Goal: Find specific page/section: Find specific page/section

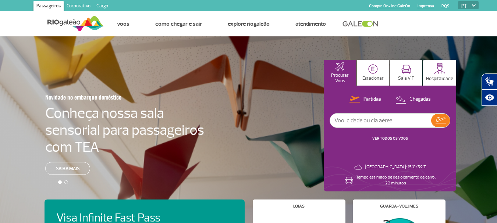
click at [475, 6] on img at bounding box center [474, 5] width 4 height 2
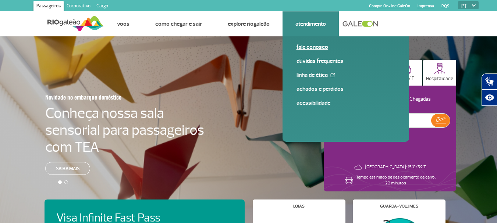
click at [310, 48] on link "Fale conosco" at bounding box center [345, 47] width 99 height 8
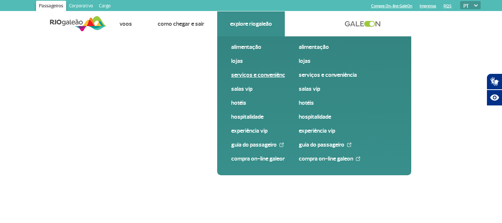
click at [252, 73] on link "Serviços e Conveniência" at bounding box center [280, 75] width 99 height 8
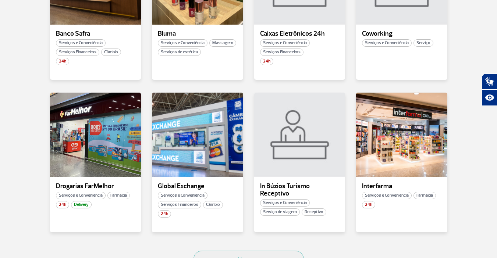
scroll to position [368, 0]
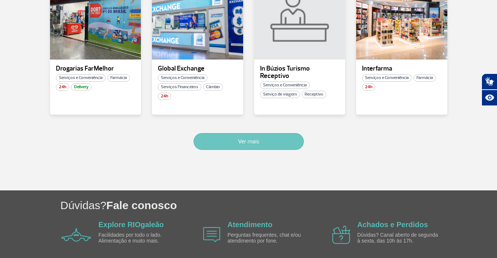
click at [256, 135] on button "Ver mais" at bounding box center [248, 141] width 110 height 17
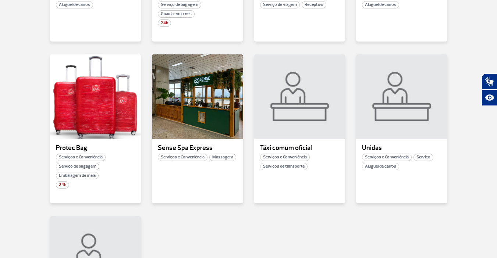
scroll to position [700, 0]
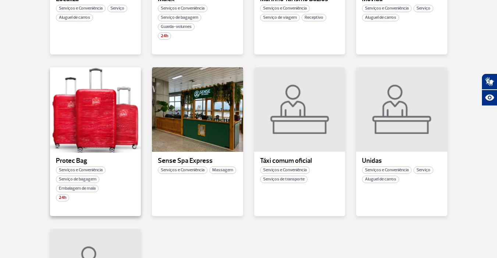
click at [90, 139] on div at bounding box center [95, 110] width 93 height 86
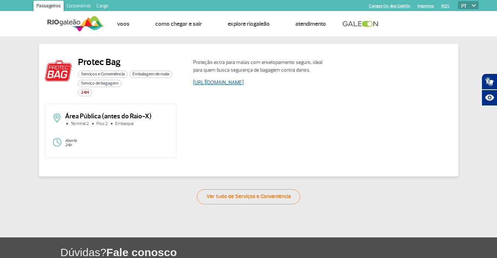
click at [229, 82] on link "[URL][DOMAIN_NAME]" at bounding box center [218, 82] width 50 height 6
